Goal: Obtain resource: Obtain resource

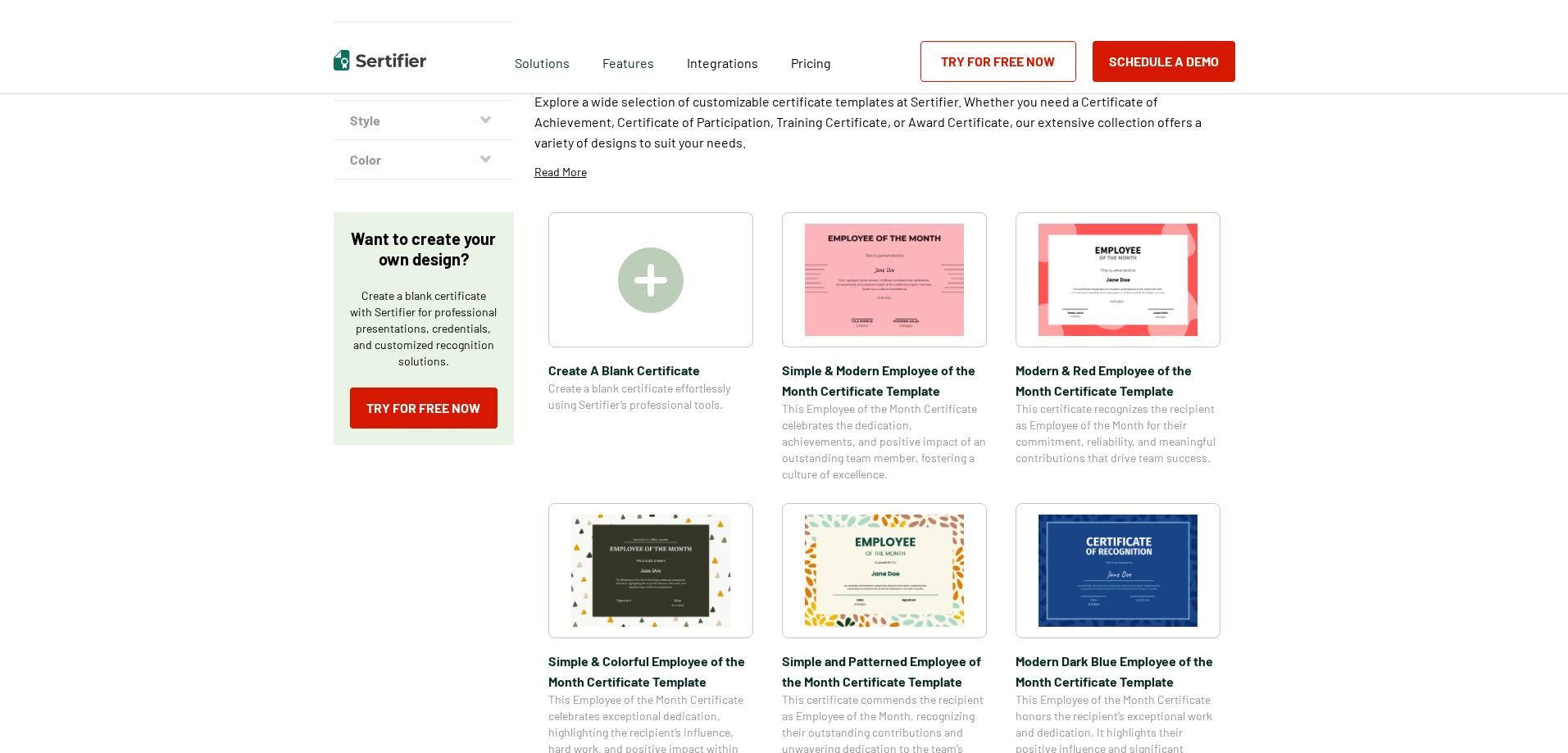
scroll to position [204, 0]
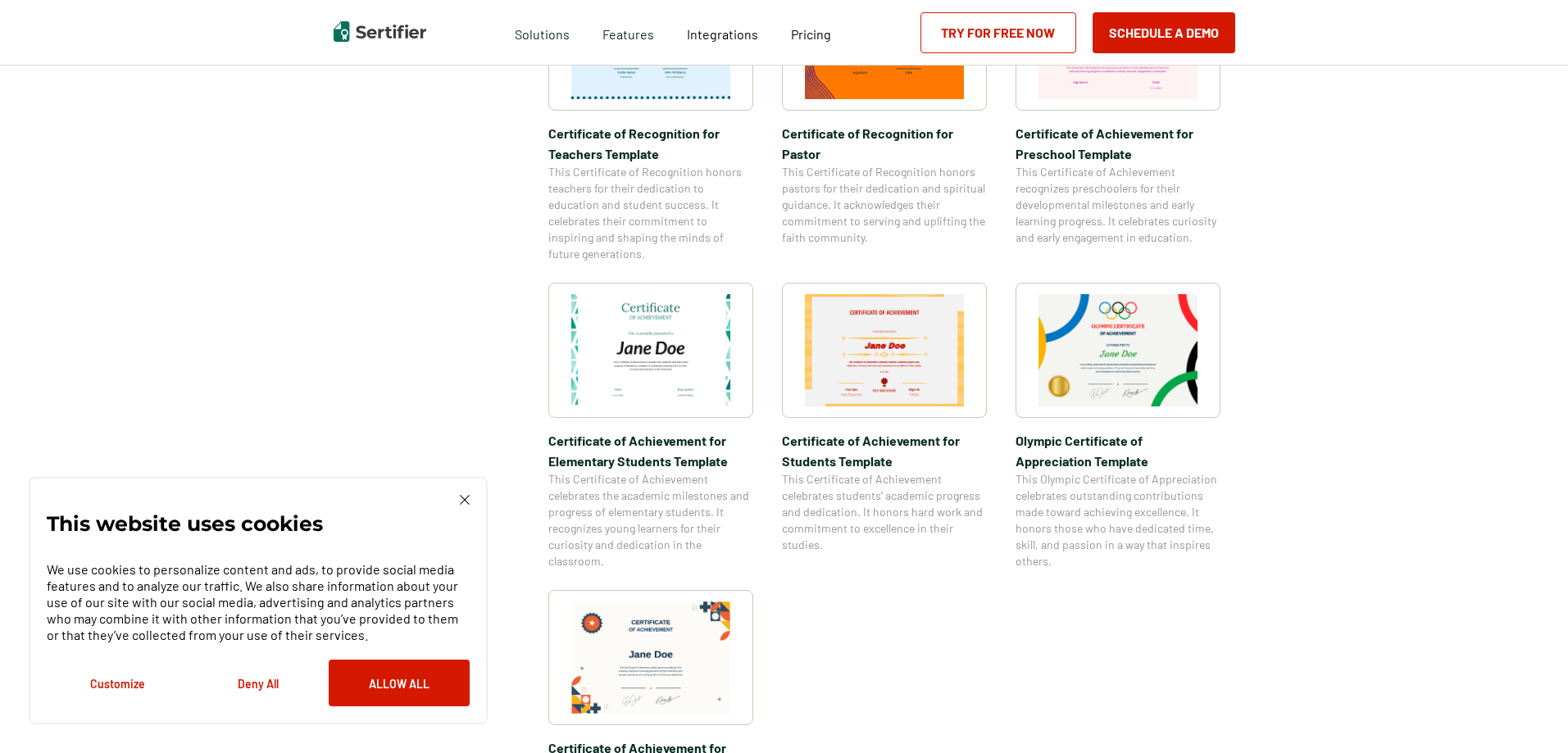
scroll to position [1201, 0]
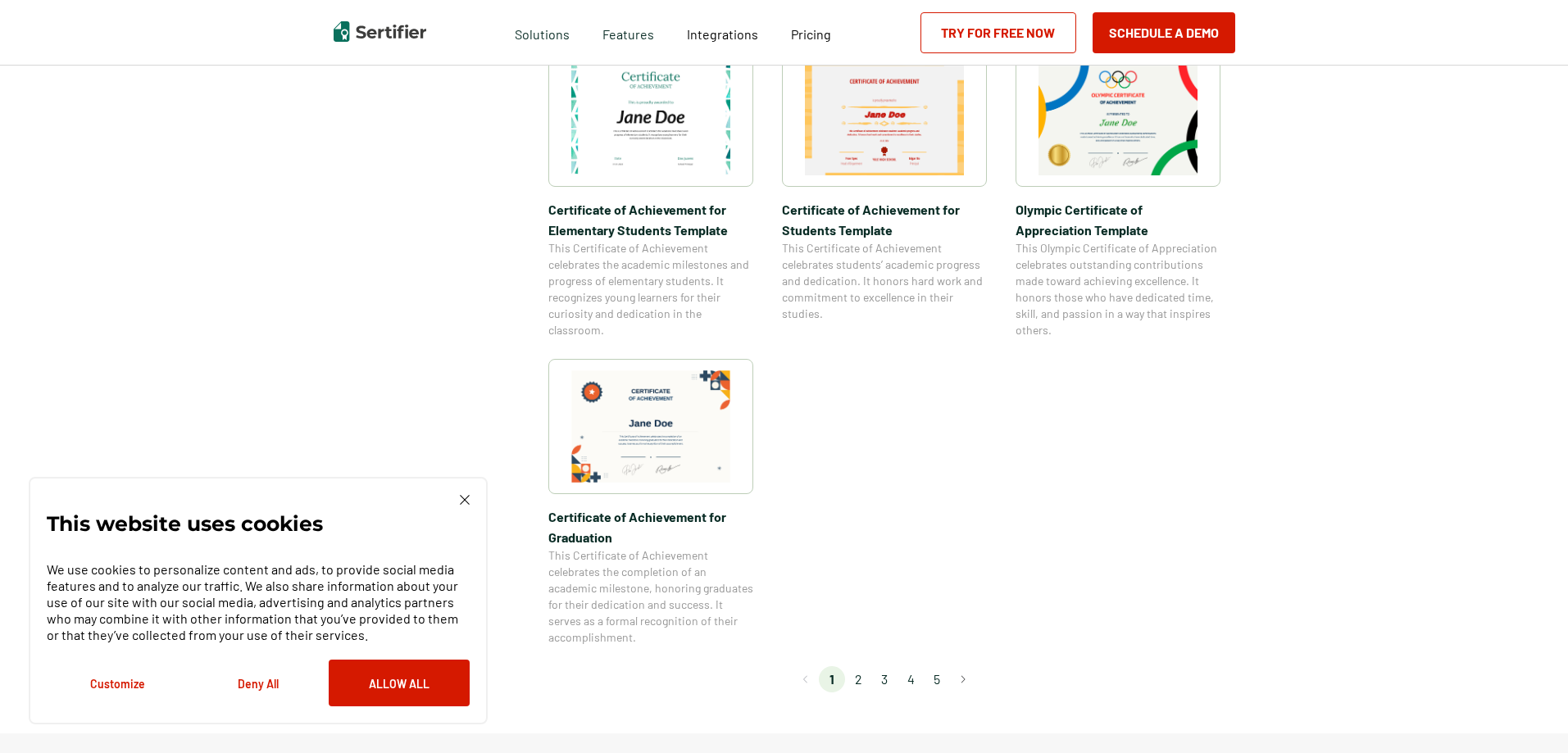
click at [862, 679] on li "2" at bounding box center [858, 679] width 27 height 27
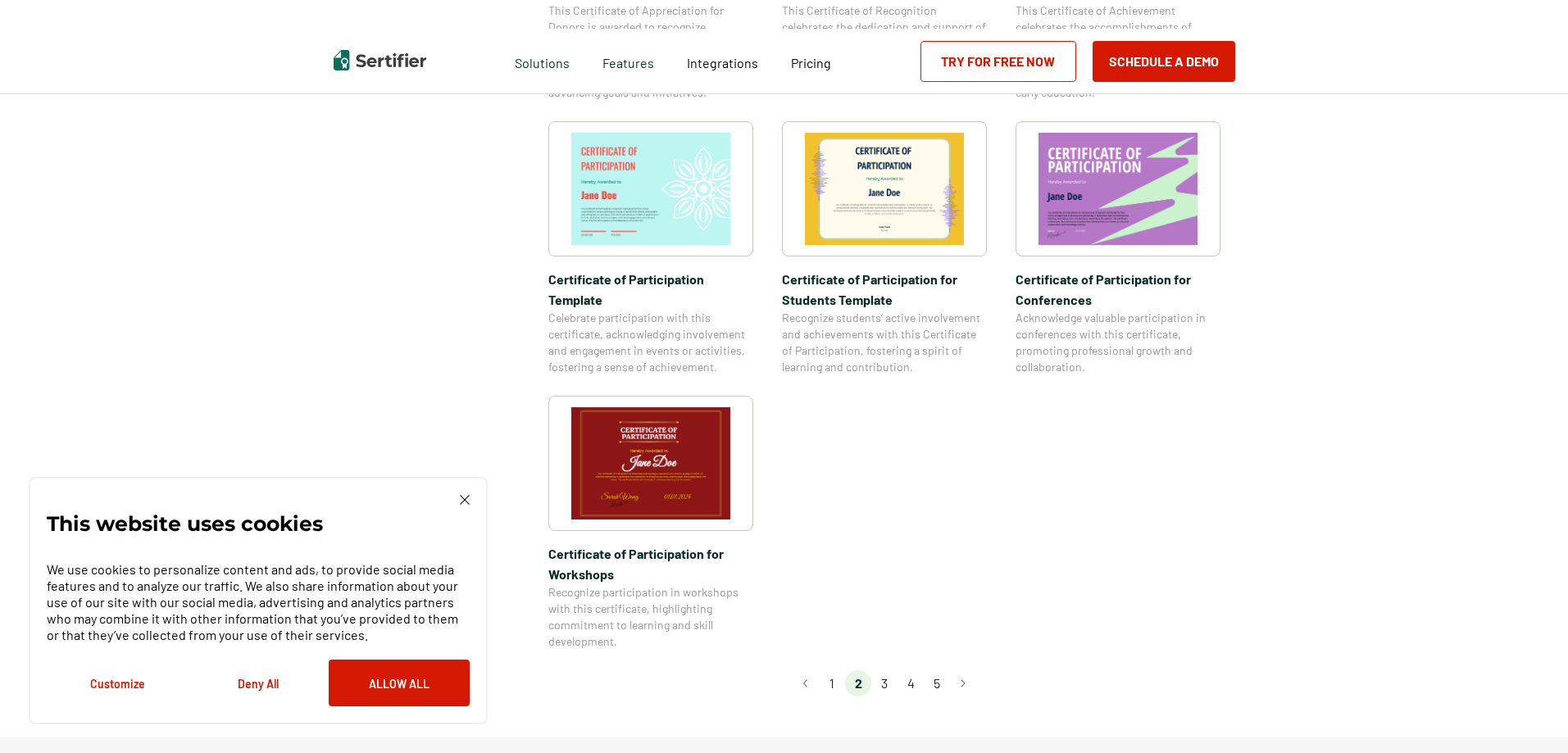
scroll to position [0, 0]
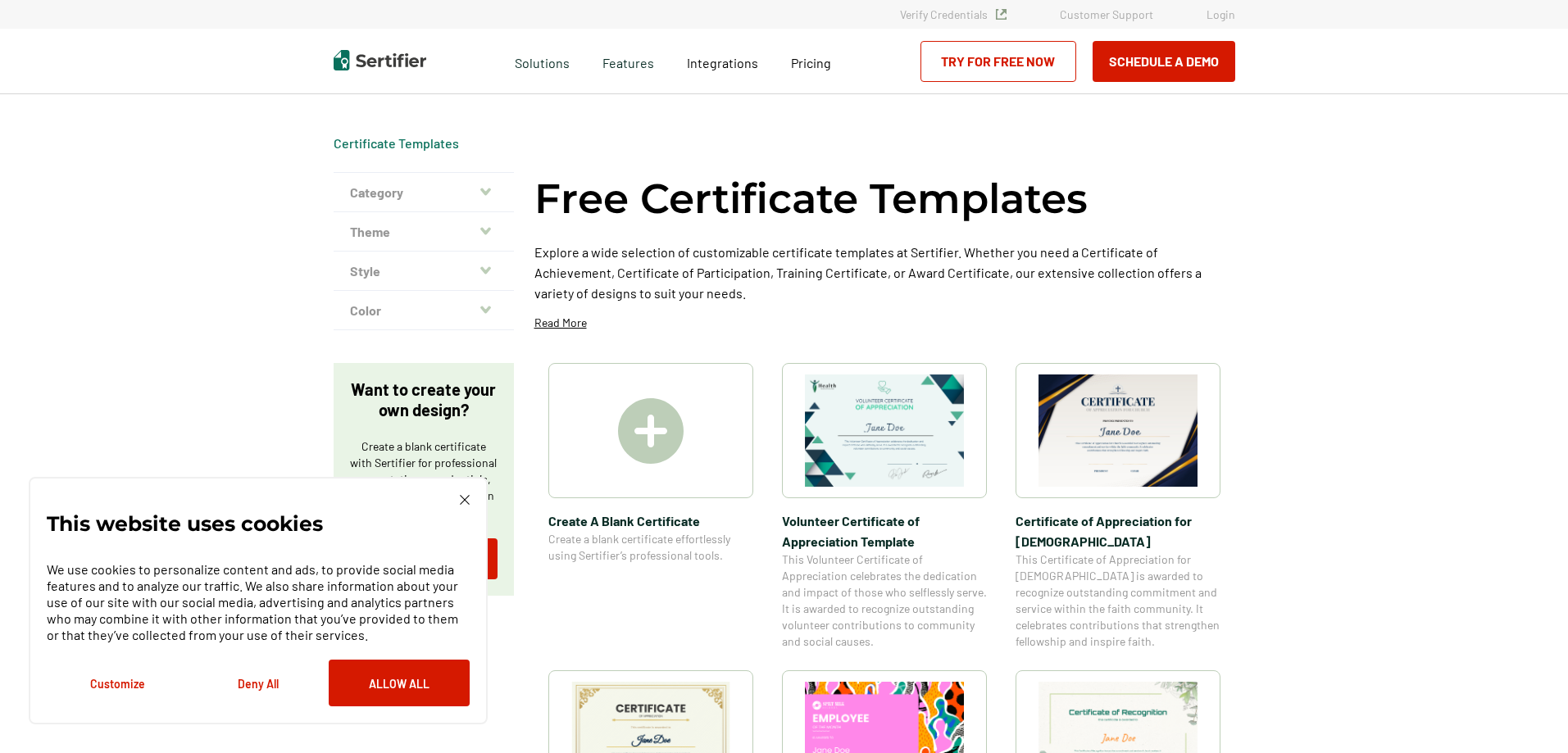
click at [1121, 450] on img at bounding box center [1118, 431] width 159 height 112
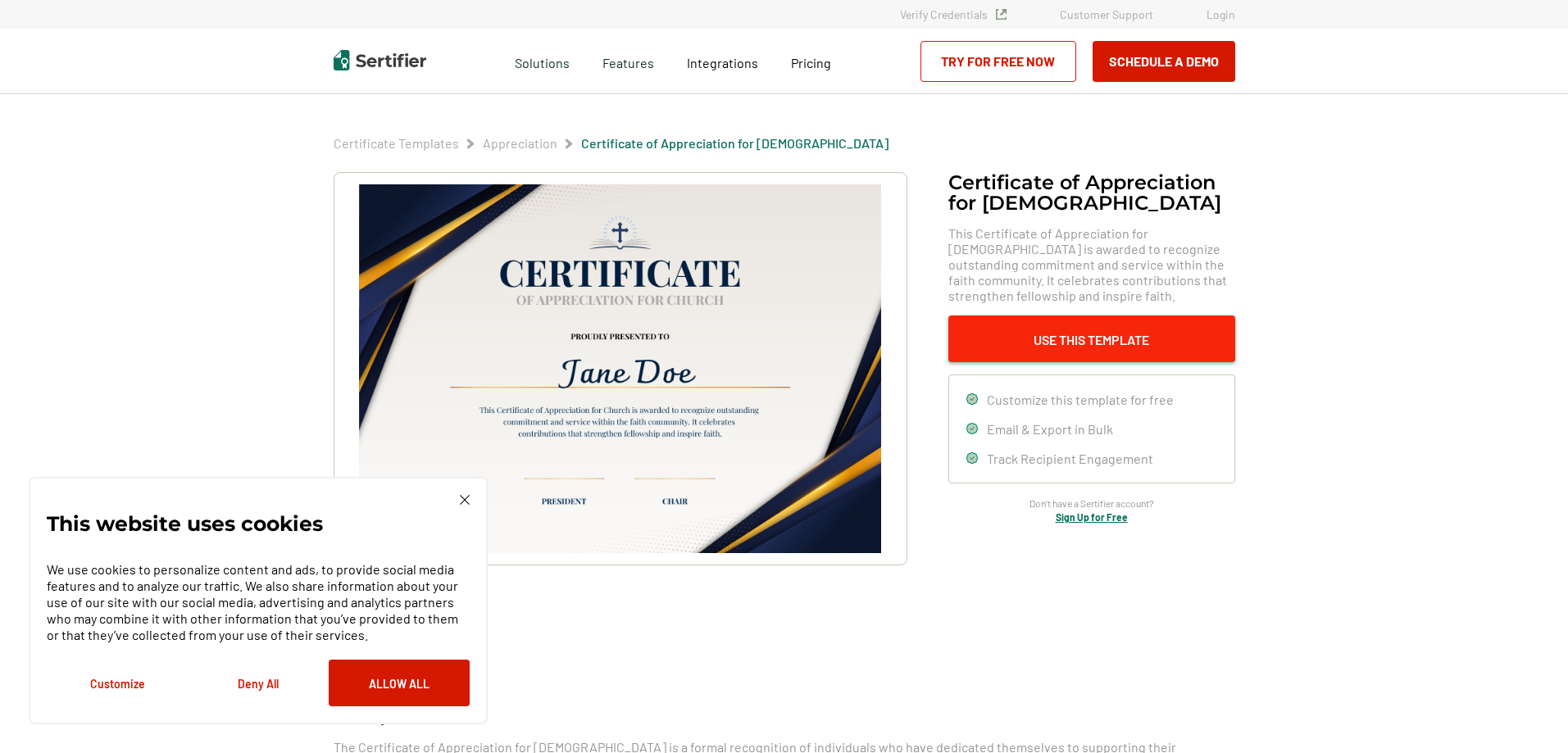
click at [1075, 337] on button "Use This Template" at bounding box center [1091, 338] width 287 height 47
